Goal: Find specific page/section: Find specific page/section

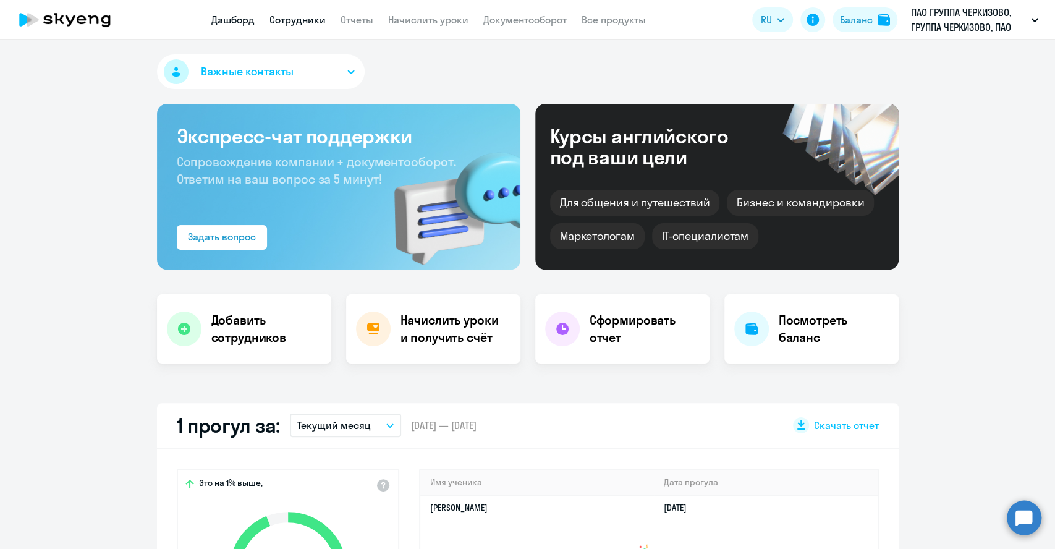
click at [293, 21] on link "Сотрудники" at bounding box center [297, 20] width 56 height 12
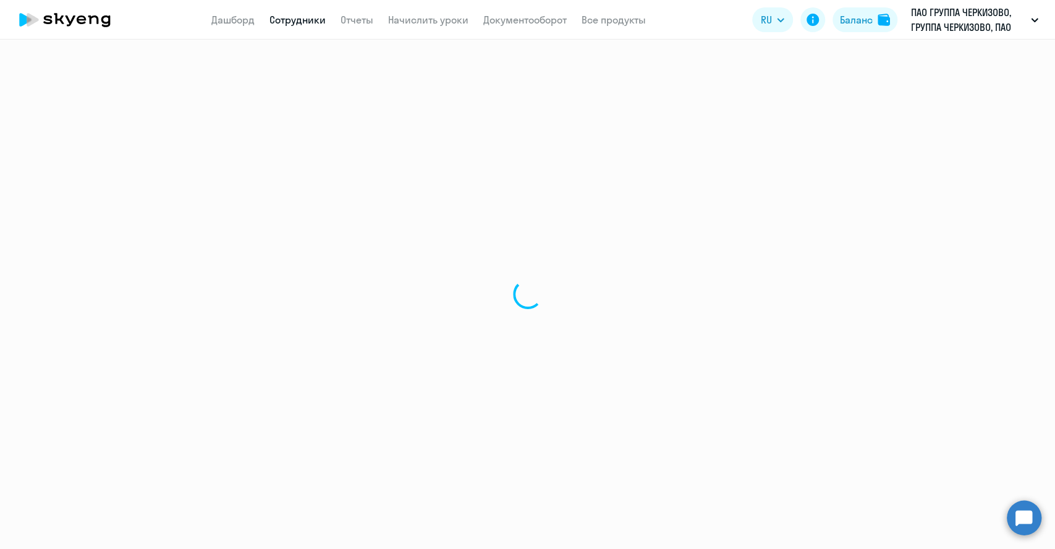
select select "30"
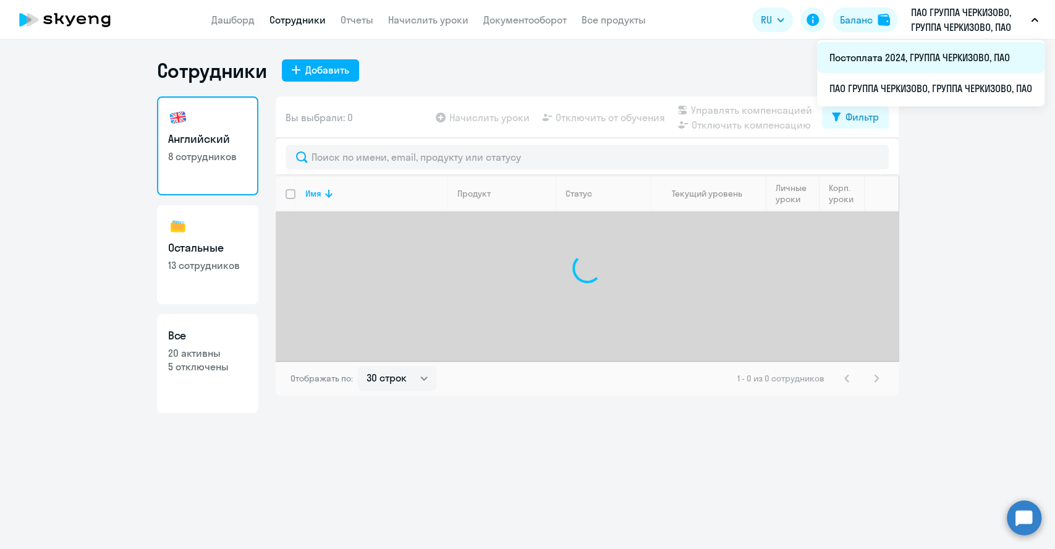
click at [910, 53] on li "Постоплата 2024, ГРУППА ЧЕРКИЗОВО, ПАО" at bounding box center [930, 57] width 227 height 31
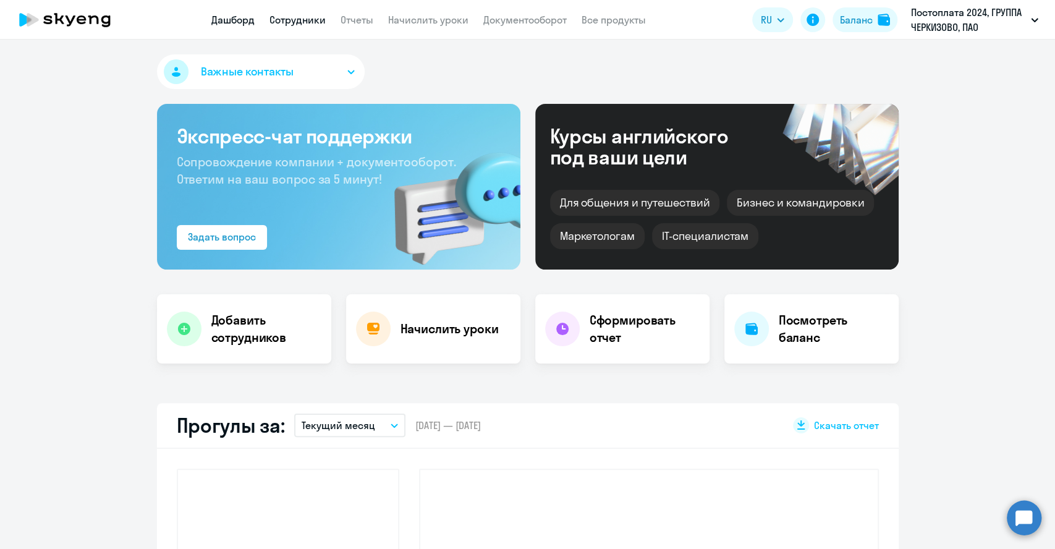
click at [289, 22] on link "Сотрудники" at bounding box center [297, 20] width 56 height 12
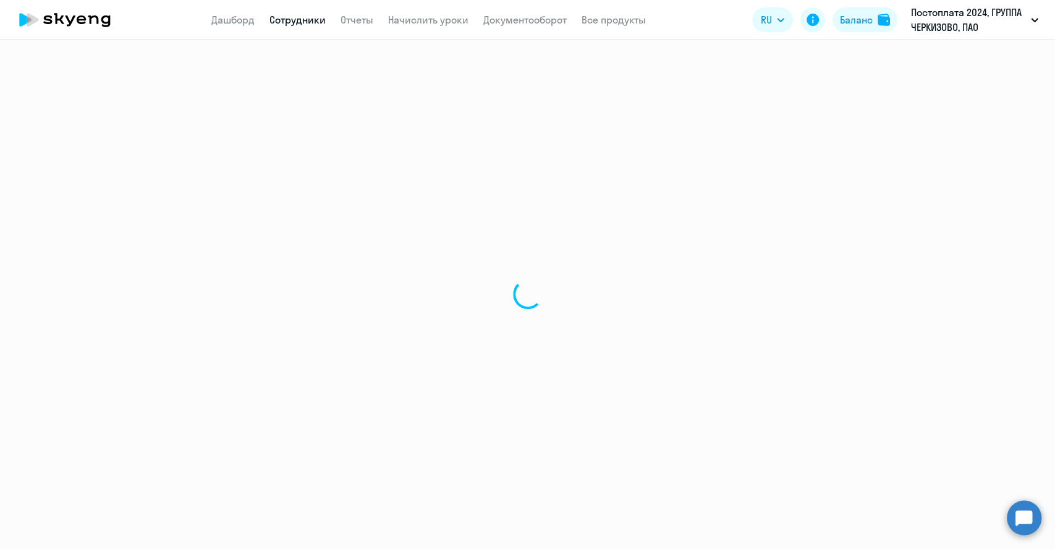
select select "30"
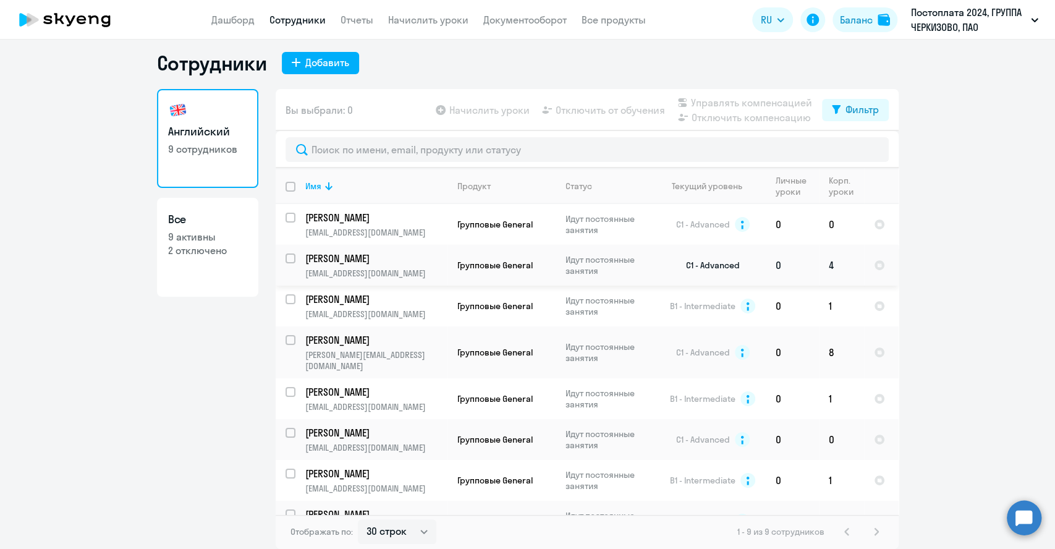
scroll to position [55, 0]
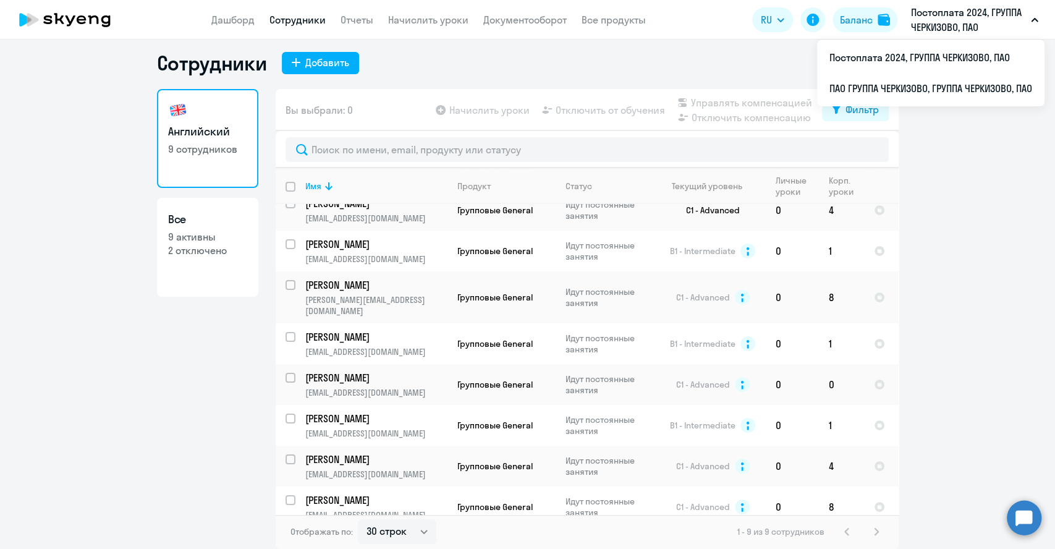
click at [932, 20] on p "Постоплата 2024, ГРУППА ЧЕРКИЗОВО, ПАО" at bounding box center [968, 20] width 115 height 30
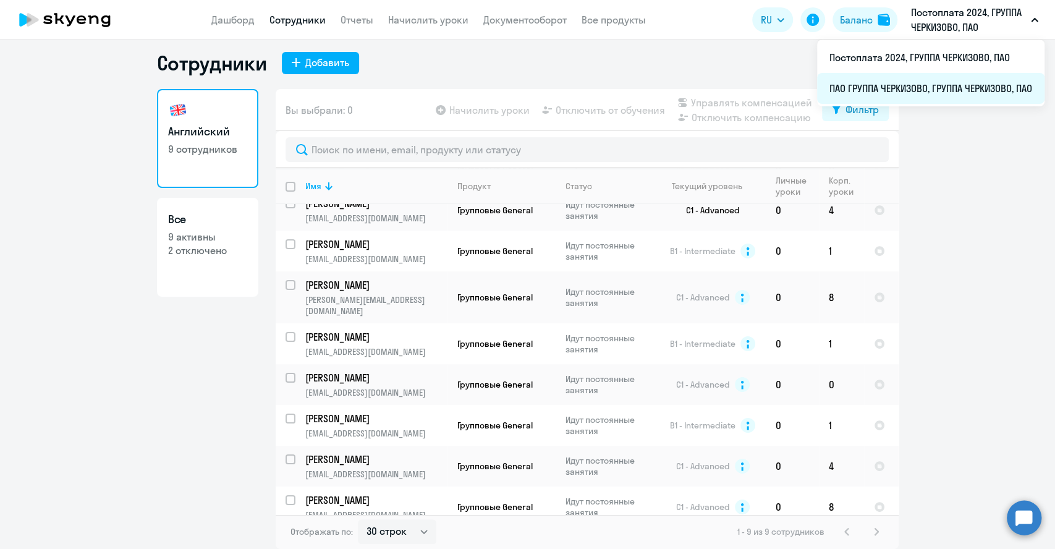
click at [915, 85] on li "ПАО ГРУППА ЧЕРКИЗОВО, ГРУППА ЧЕРКИЗОВО, ПАО" at bounding box center [930, 88] width 227 height 31
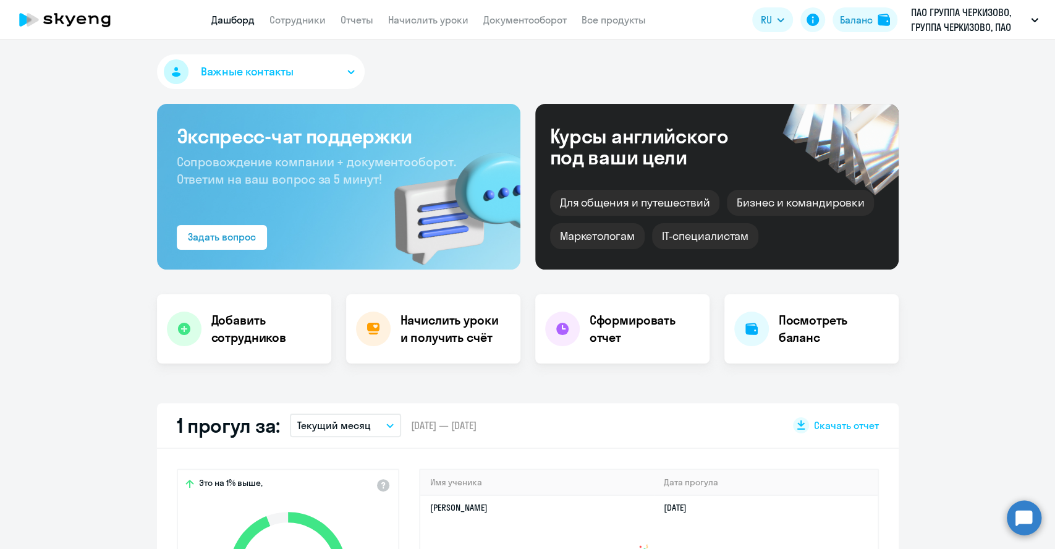
select select "30"
click at [308, 21] on link "Сотрудники" at bounding box center [297, 20] width 56 height 12
select select "30"
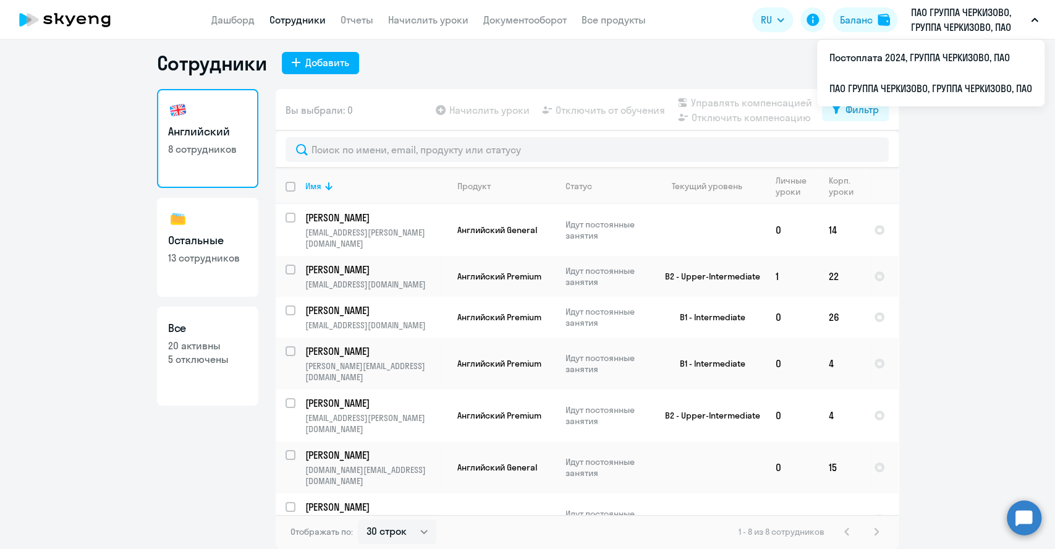
click at [971, 27] on p "ПАО ГРУППА ЧЕРКИЗОВО, ГРУППА ЧЕРКИЗОВО, ПАО" at bounding box center [968, 20] width 115 height 30
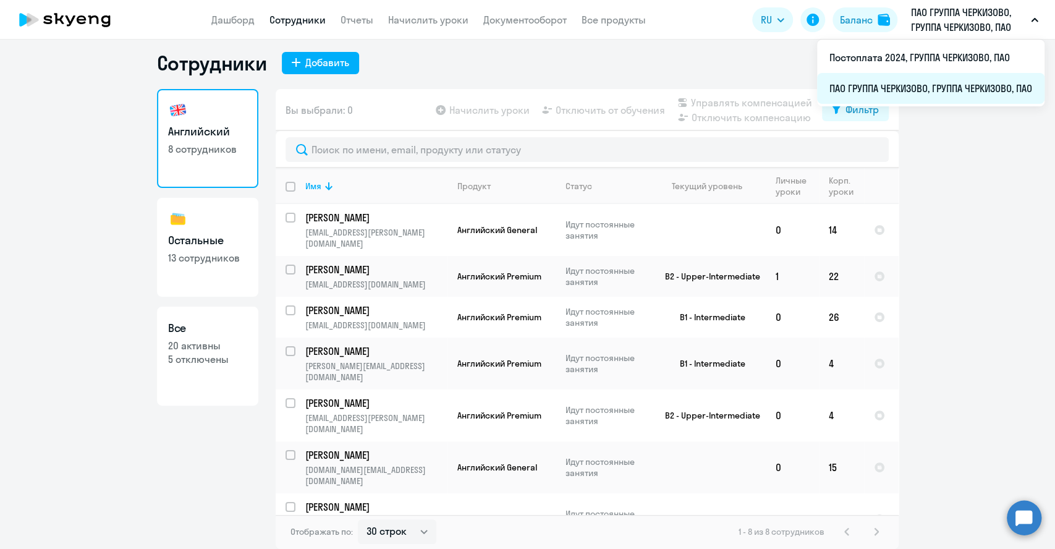
click at [900, 87] on li "ПАО ГРУППА ЧЕРКИЗОВО, ГРУППА ЧЕРКИЗОВО, ПАО" at bounding box center [930, 88] width 227 height 31
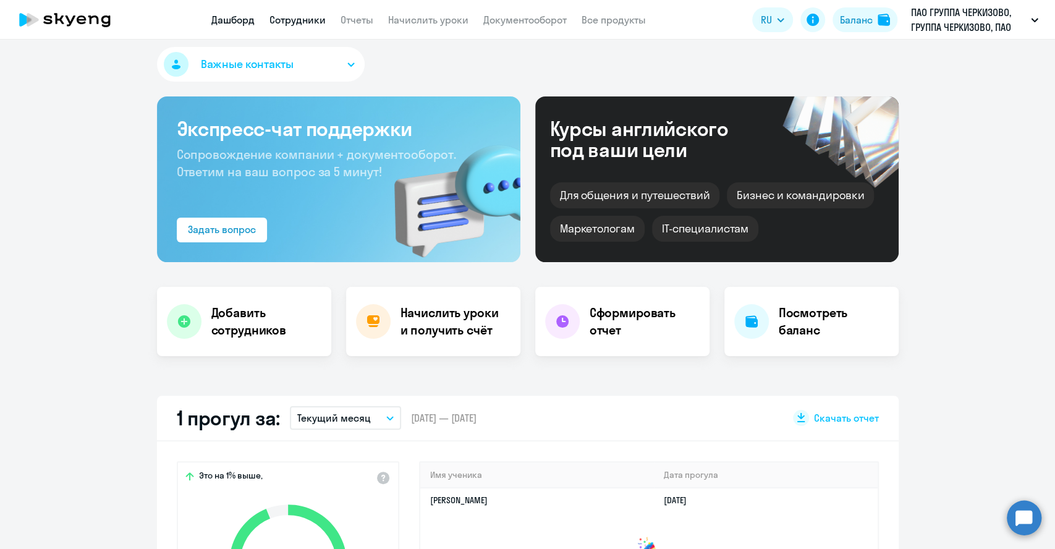
click at [292, 20] on link "Сотрудники" at bounding box center [297, 20] width 56 height 12
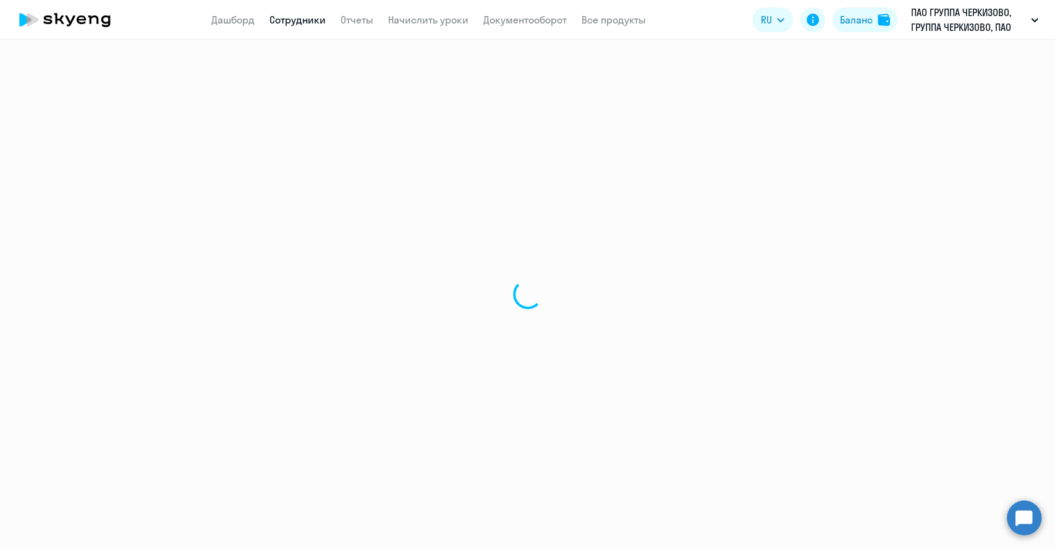
select select "30"
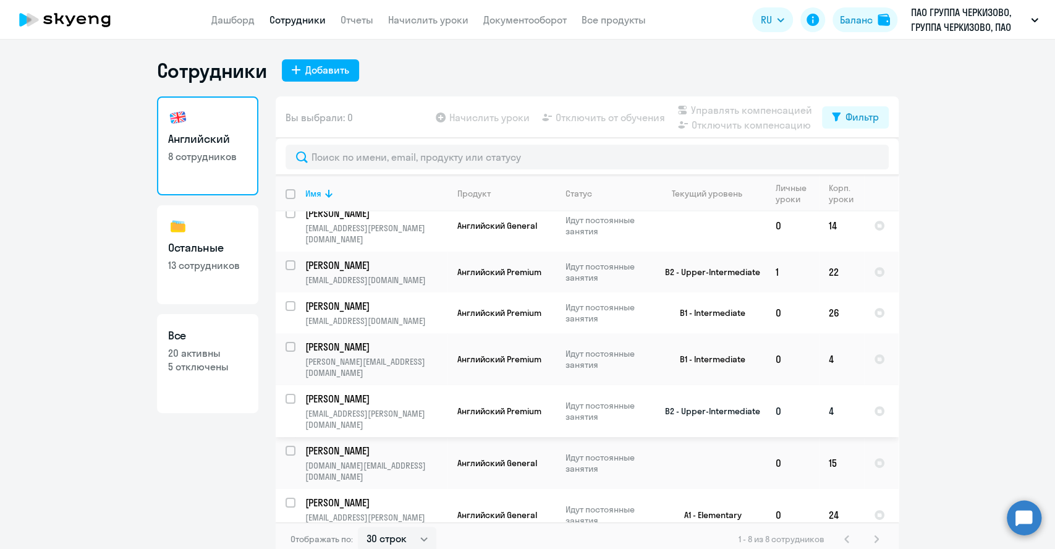
scroll to position [15, 0]
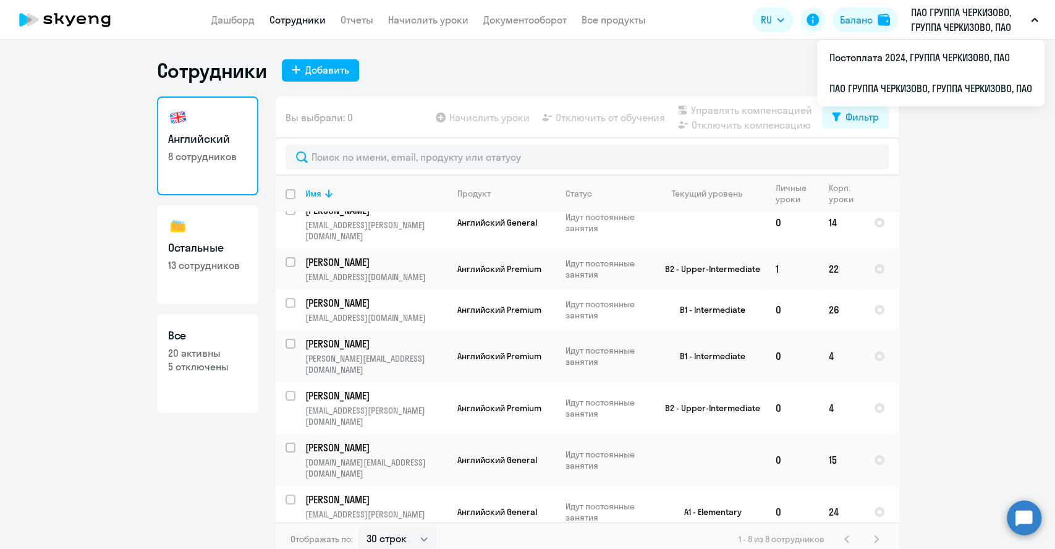
click at [943, 23] on p "ПАО ГРУППА ЧЕРКИЗОВО, ГРУППА ЧЕРКИЗОВО, ПАО" at bounding box center [968, 20] width 115 height 30
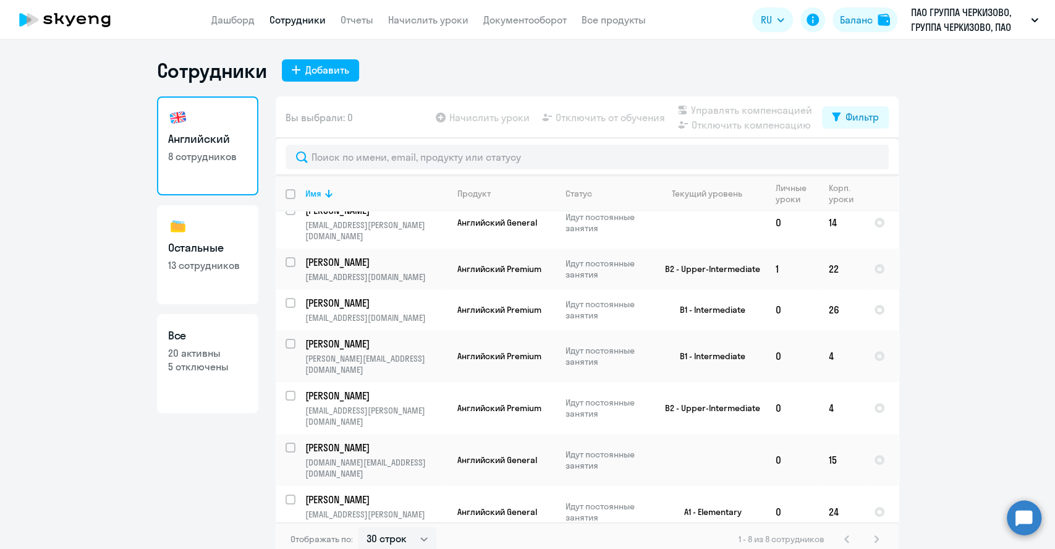
click at [935, 11] on p "ПАО ГРУППА ЧЕРКИЗОВО, ГРУППА ЧЕРКИЗОВО, ПАО" at bounding box center [968, 20] width 115 height 30
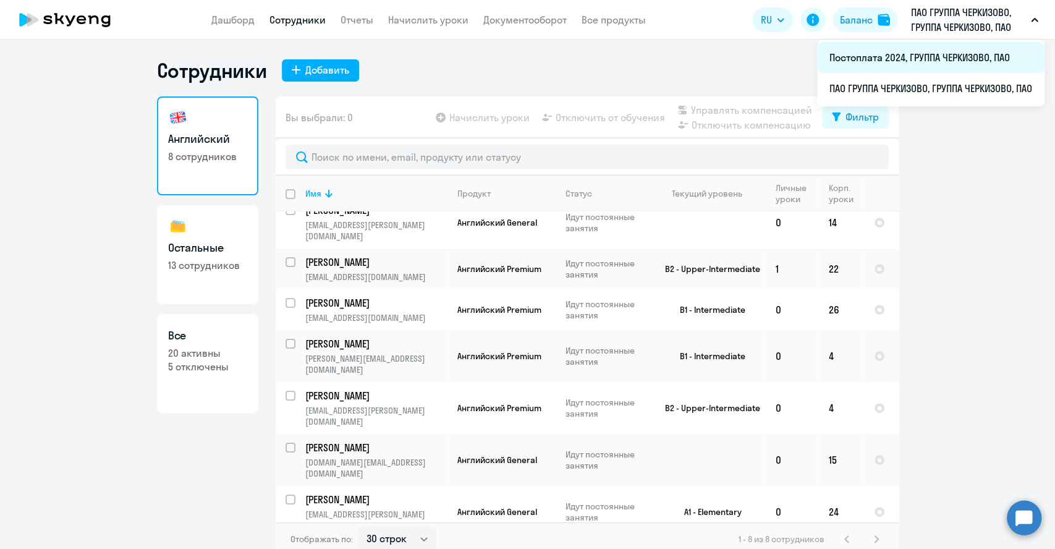
click at [898, 58] on li "Постоплата 2024, ГРУППА ЧЕРКИЗОВО, ПАО" at bounding box center [930, 57] width 227 height 31
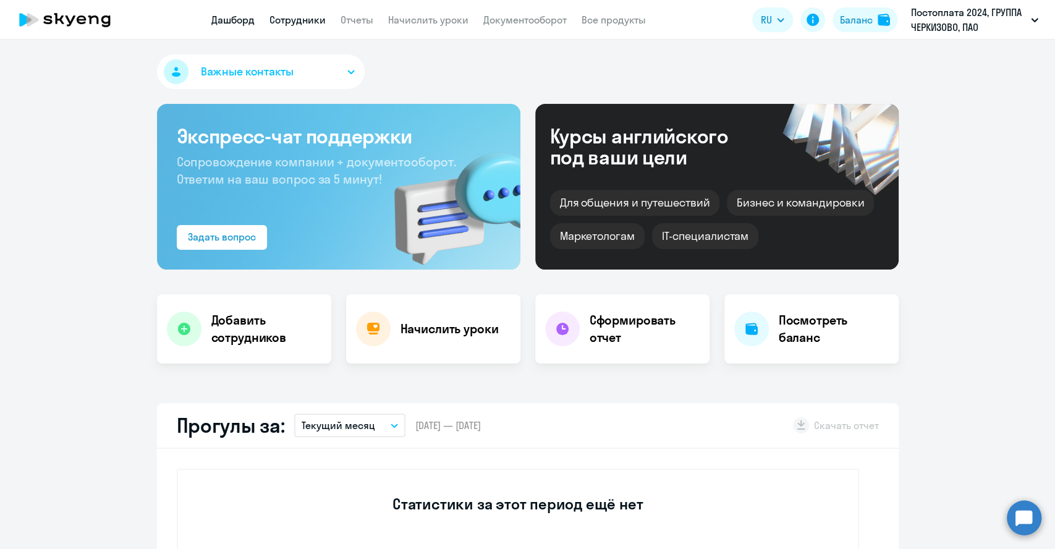
click at [281, 19] on link "Сотрудники" at bounding box center [297, 20] width 56 height 12
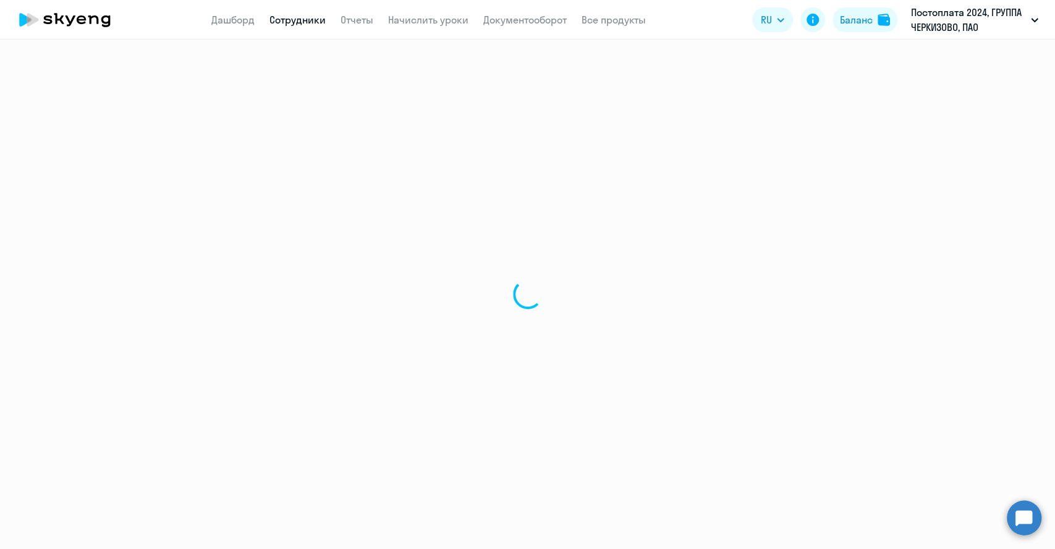
select select "30"
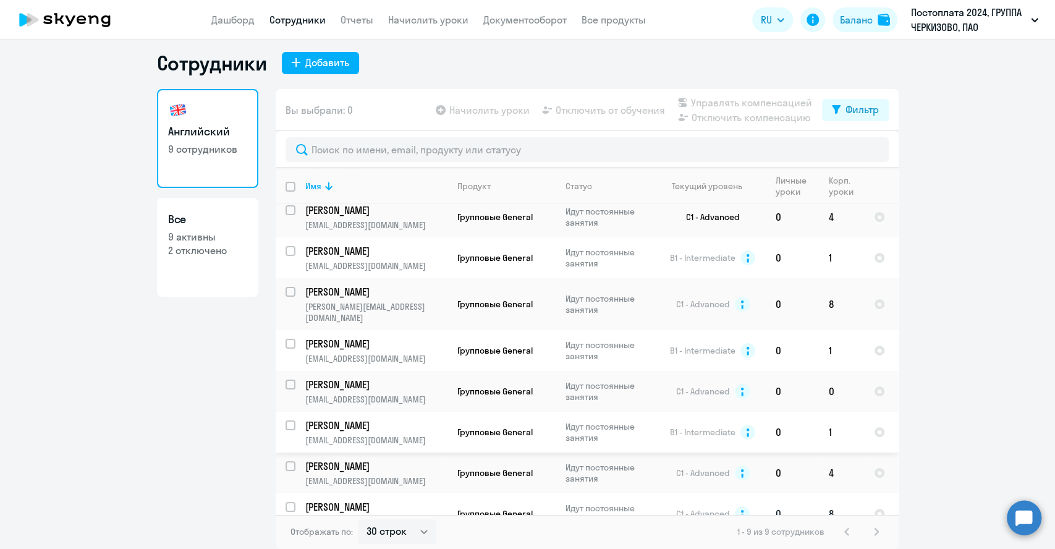
scroll to position [55, 0]
